Goal: Register for event/course

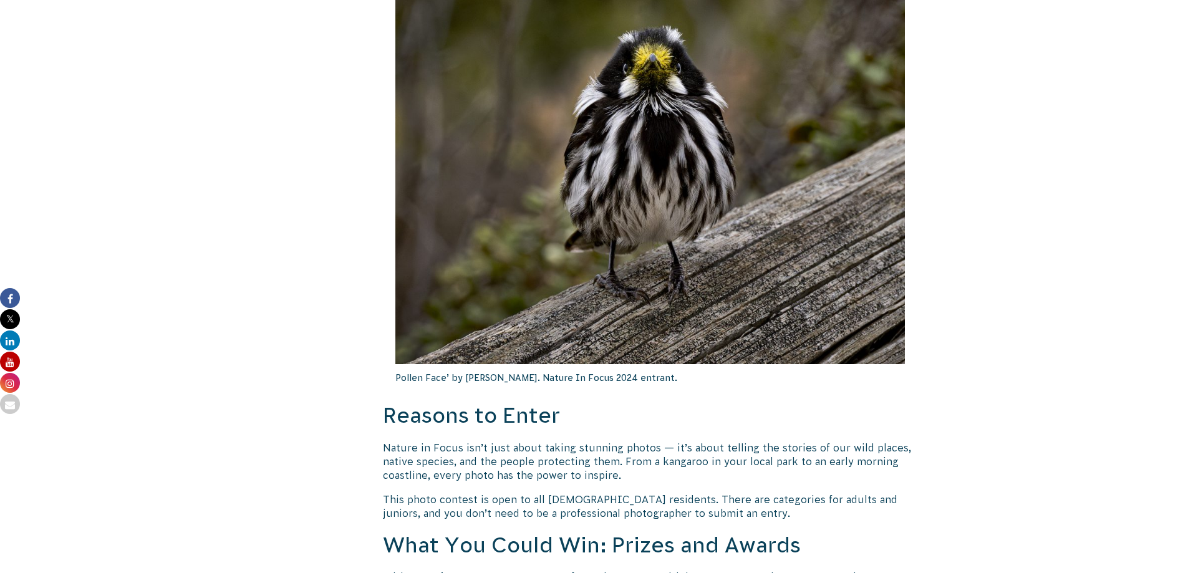
scroll to position [1003, 0]
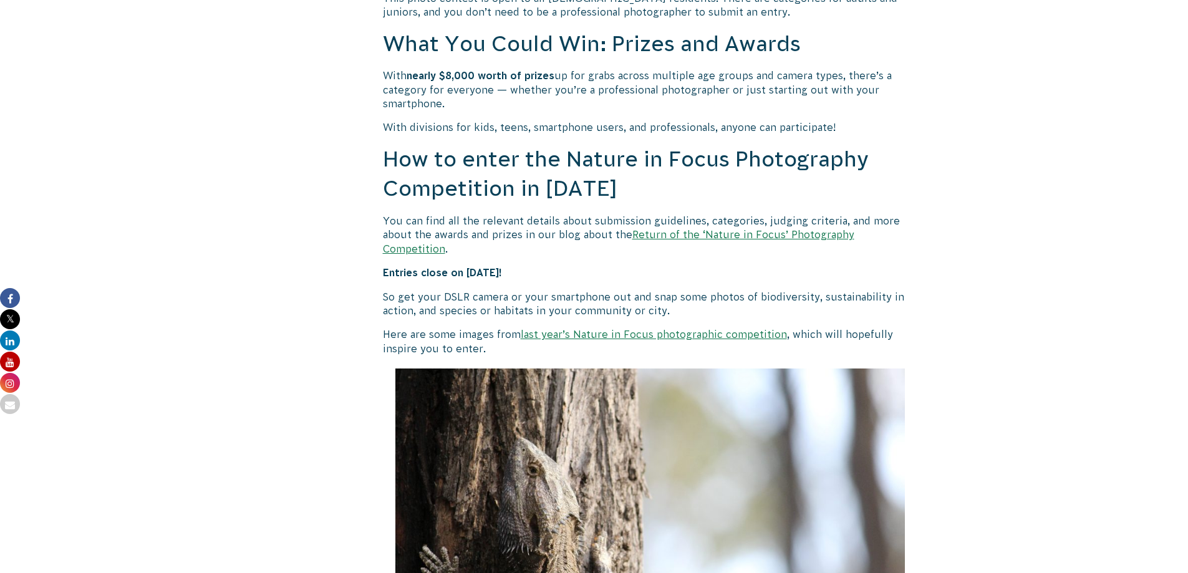
click at [705, 232] on link "Return of the ‘Nature in Focus’ Photography Competition" at bounding box center [619, 241] width 472 height 25
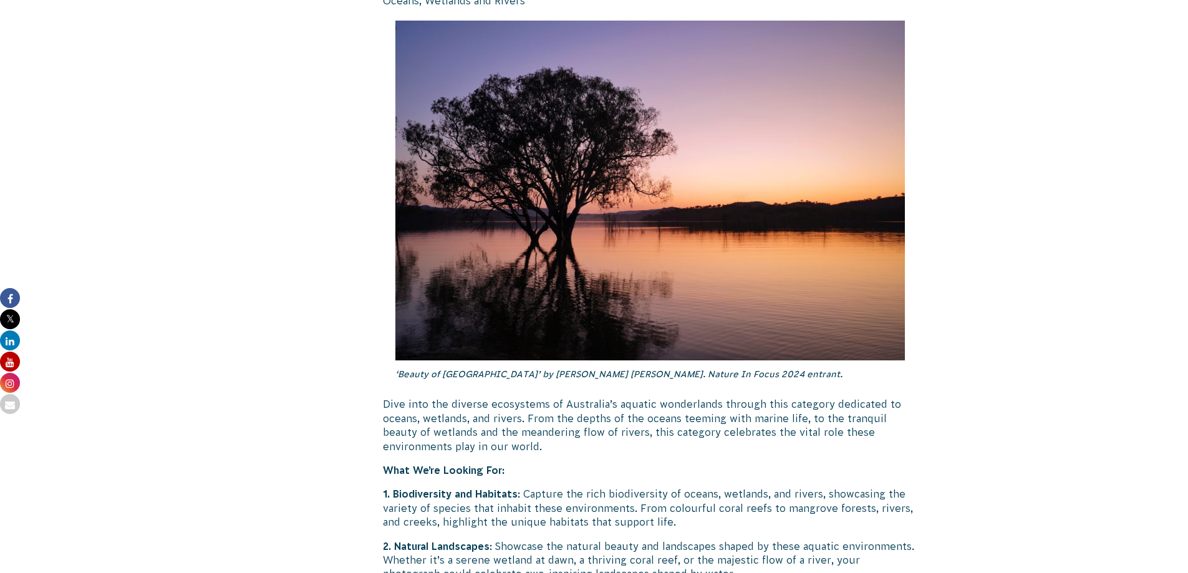
scroll to position [1504, 0]
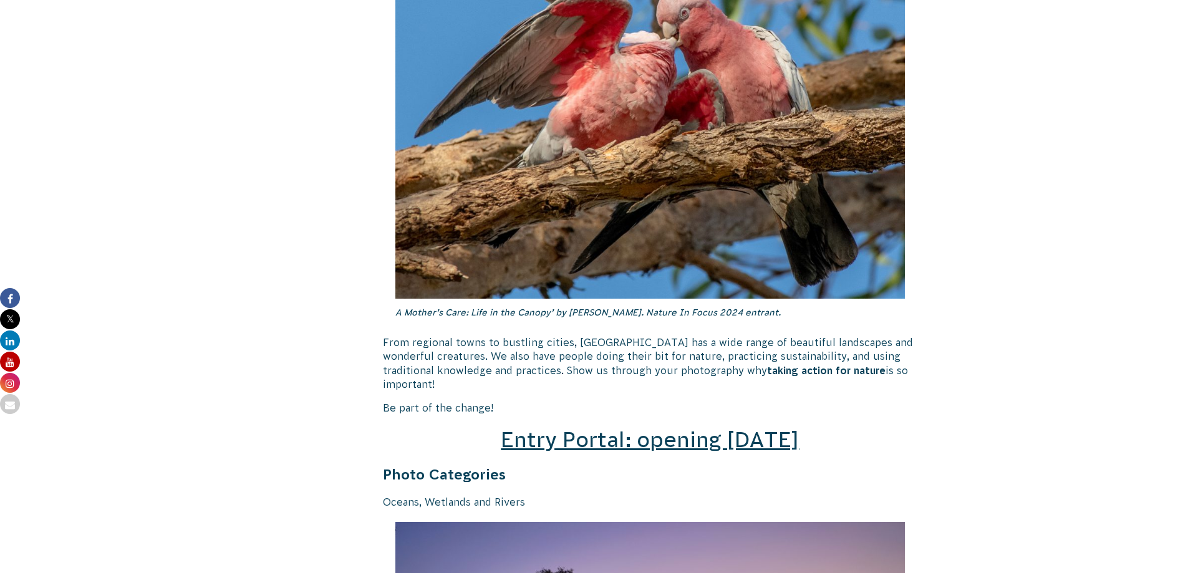
click at [666, 432] on span "Entry Portal: opening July 4" at bounding box center [650, 440] width 298 height 24
